Goal: Task Accomplishment & Management: Use online tool/utility

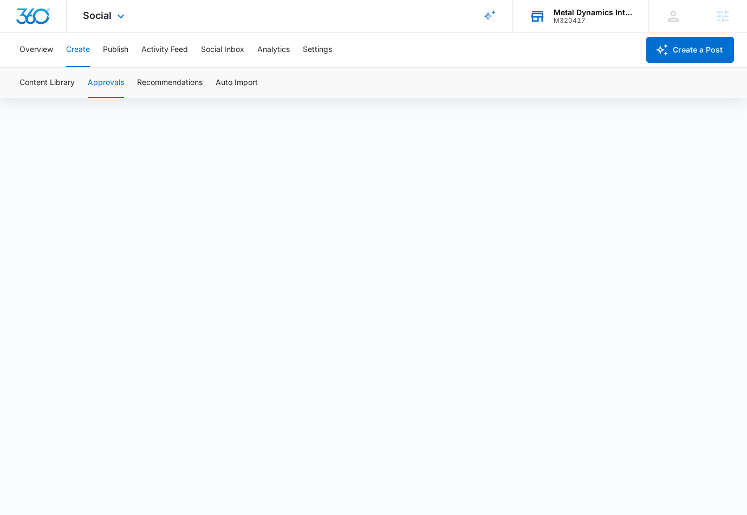
click at [606, 12] on div "Metal Dynamics International" at bounding box center [593, 12] width 79 height 9
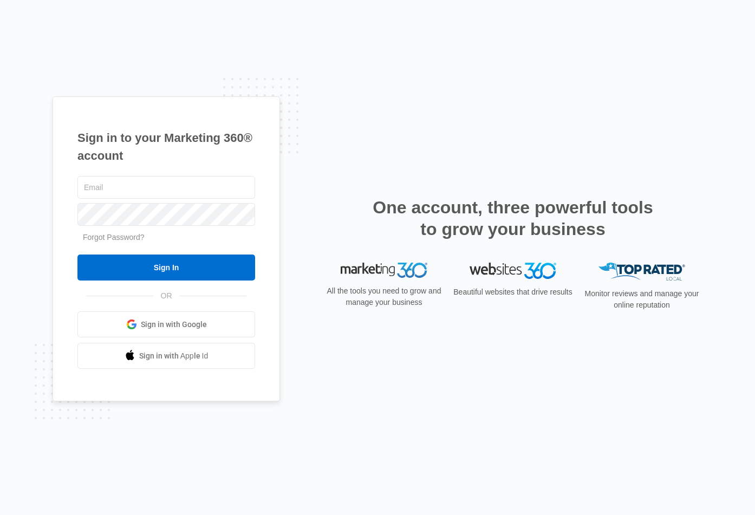
type input "[PERSON_NAME][EMAIL_ADDRESS][PERSON_NAME][DOMAIN_NAME]"
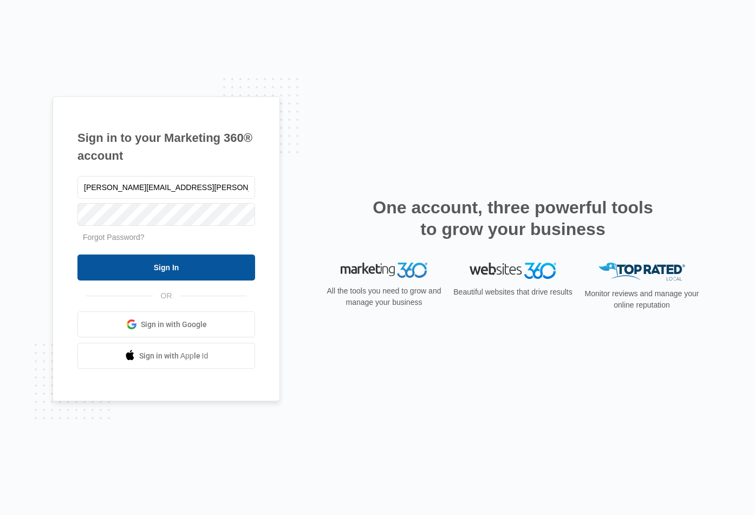
click at [176, 261] on input "Sign In" at bounding box center [166, 268] width 178 height 26
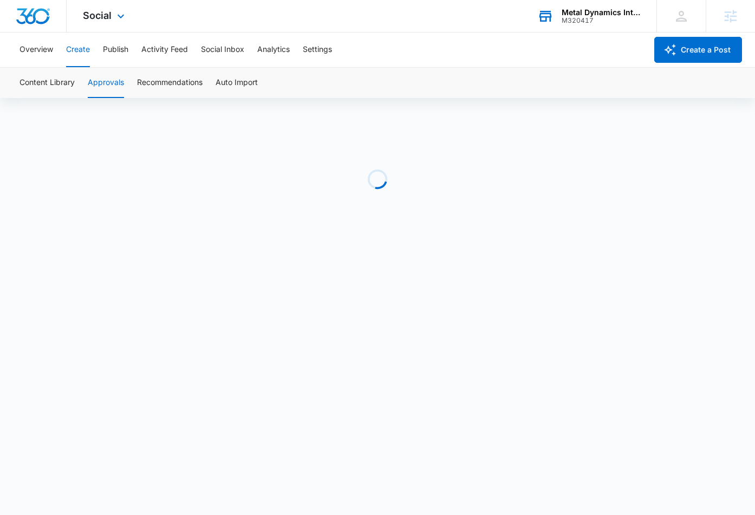
click at [594, 12] on div "Metal Dynamics International" at bounding box center [601, 12] width 79 height 9
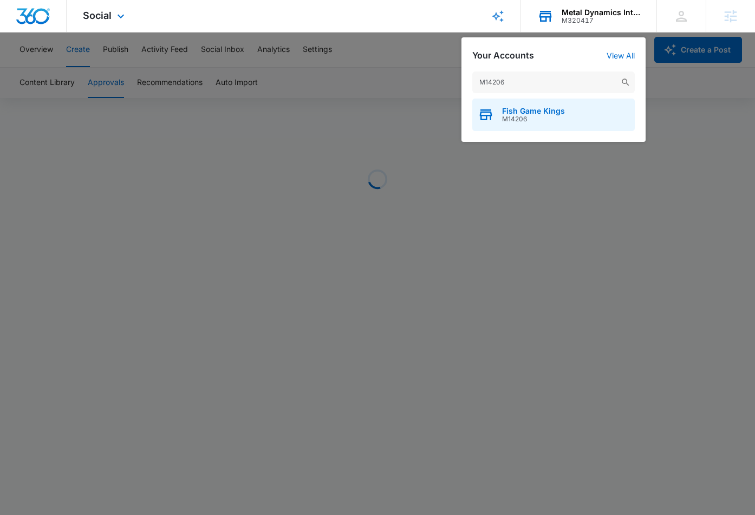
type input "M14206"
click at [523, 108] on span "Fish Game Kings" at bounding box center [533, 111] width 63 height 9
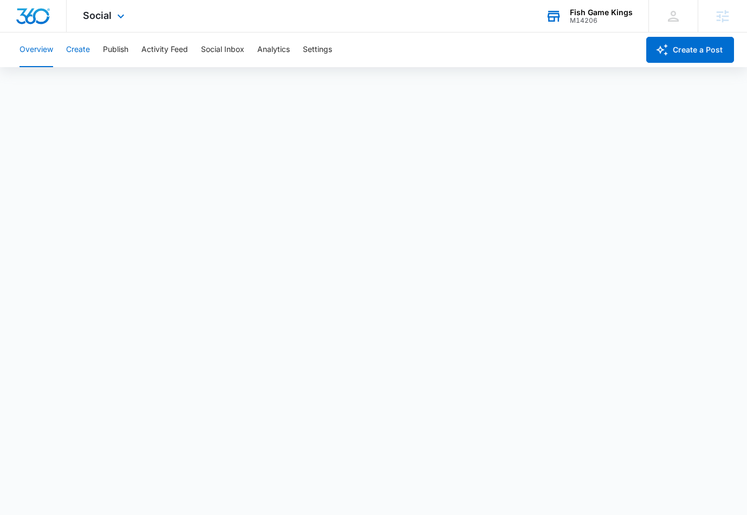
click at [81, 48] on button "Create" at bounding box center [78, 49] width 24 height 35
